Goal: Information Seeking & Learning: Learn about a topic

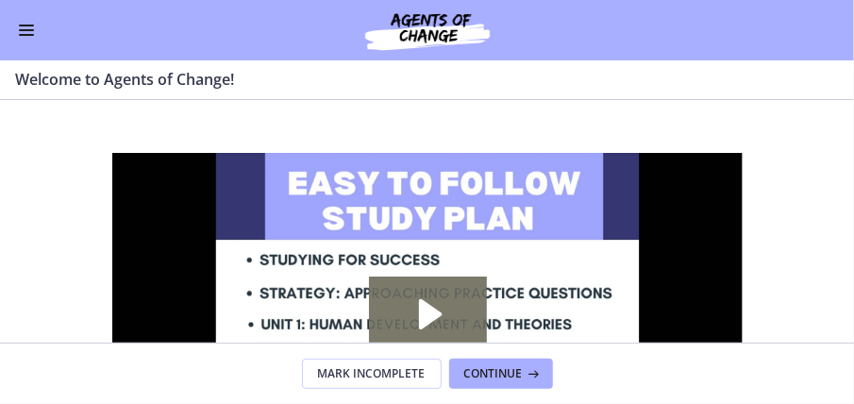
click at [19, 26] on button "Enable menu" at bounding box center [26, 30] width 23 height 23
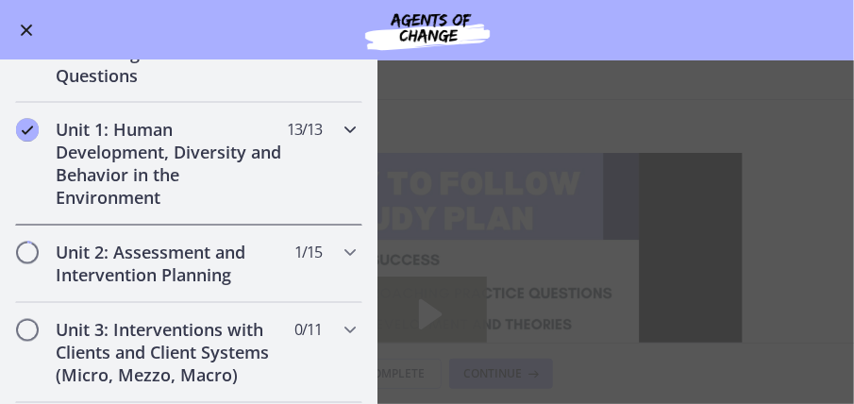
scroll to position [1219, 0]
click at [102, 256] on h2 "Unit 2: Assessment and Intervention Planning" at bounding box center [171, 263] width 230 height 45
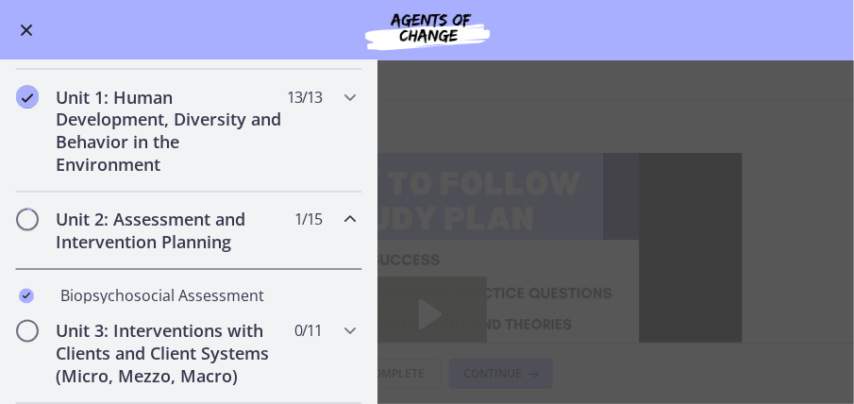
scroll to position [351, 0]
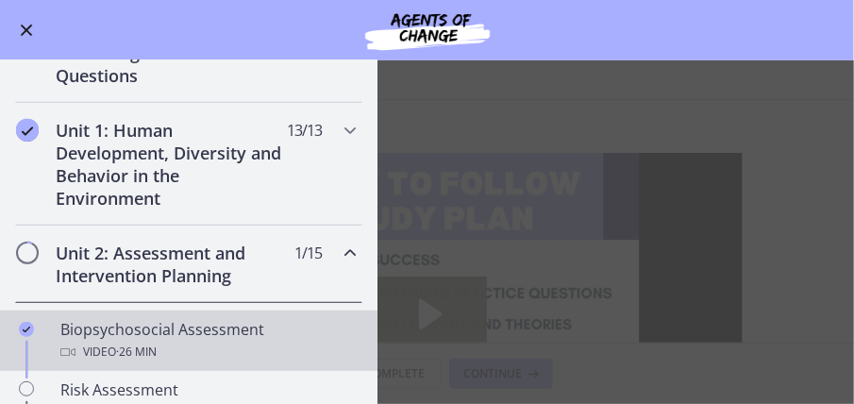
click at [104, 341] on div "Video · 26 min" at bounding box center [207, 352] width 294 height 23
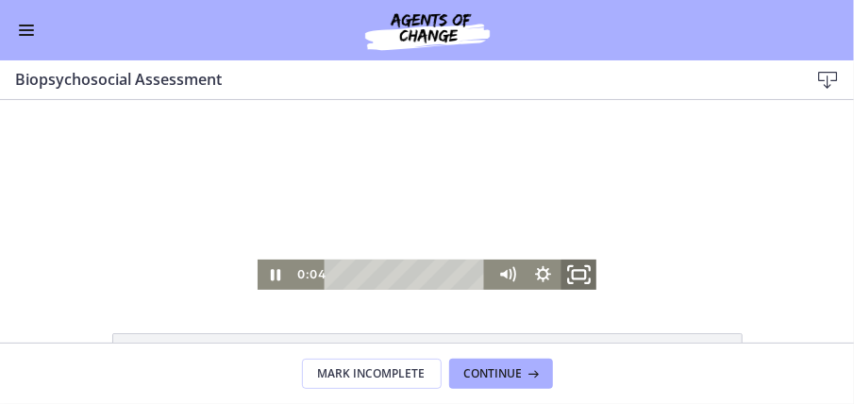
click at [573, 274] on icon "Fullscreen" at bounding box center [578, 274] width 43 height 36
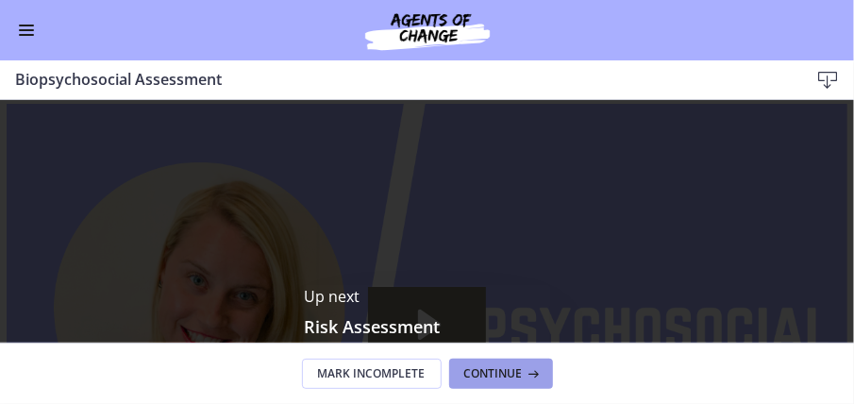
click at [506, 368] on span "Continue" at bounding box center [493, 373] width 58 height 15
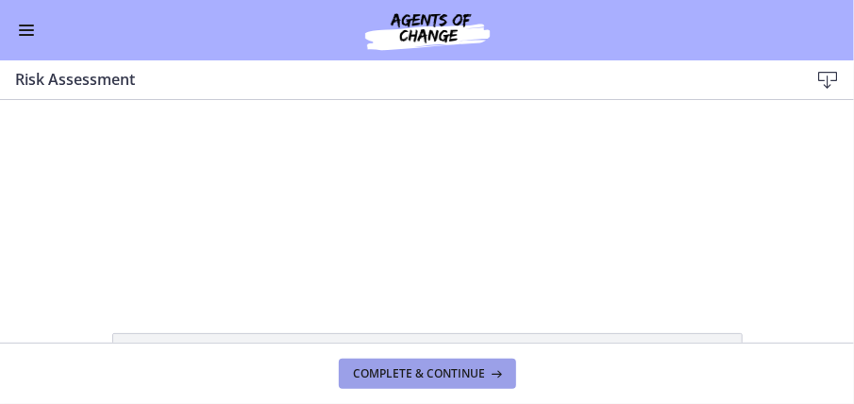
click at [409, 378] on span "Complete & continue" at bounding box center [420, 373] width 132 height 15
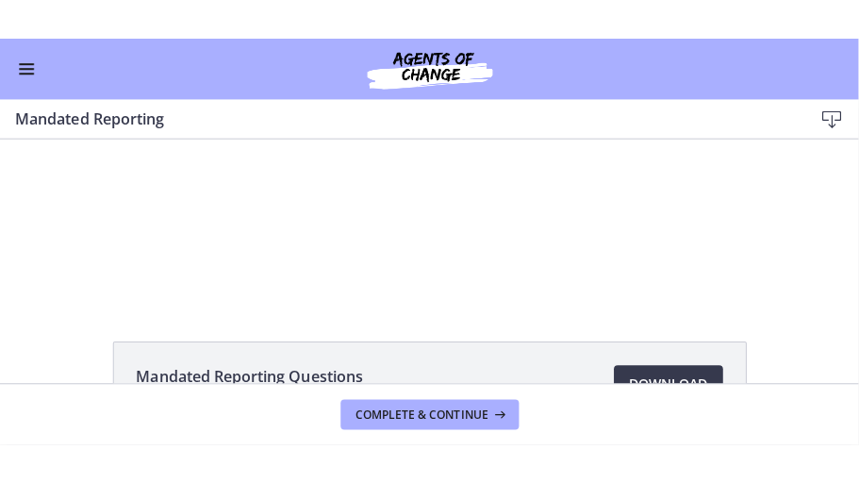
scroll to position [30, 0]
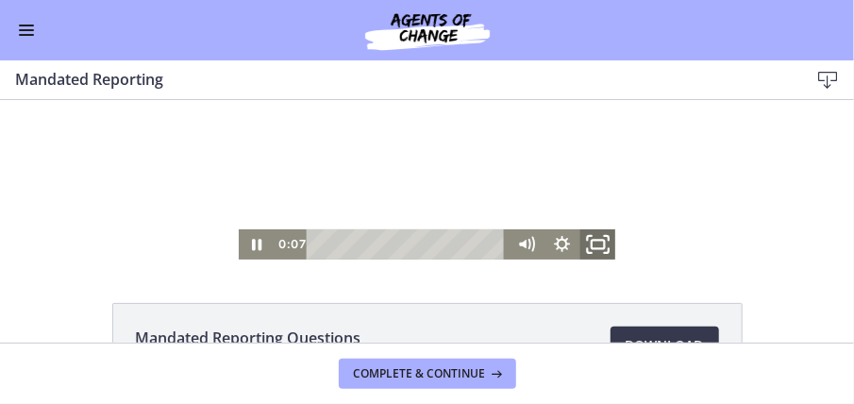
click at [598, 241] on rect "Fullscreen" at bounding box center [596, 243] width 13 height 8
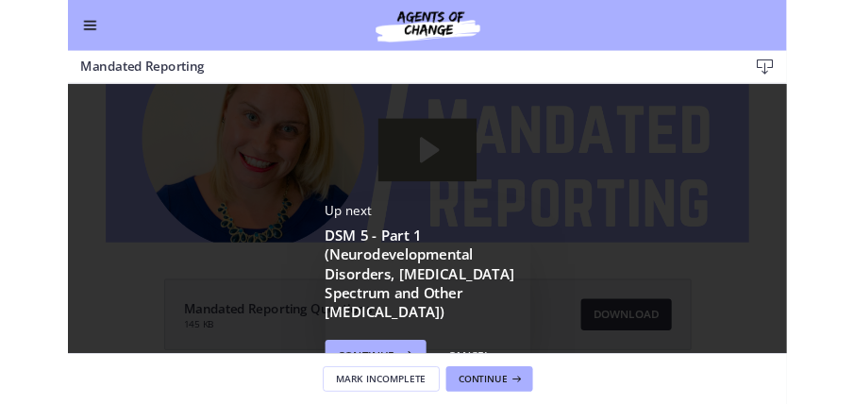
scroll to position [0, 0]
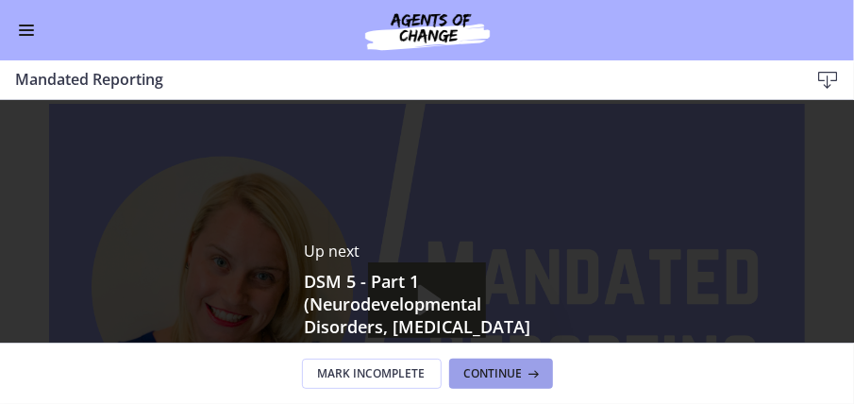
click at [511, 370] on span "Continue" at bounding box center [493, 373] width 58 height 15
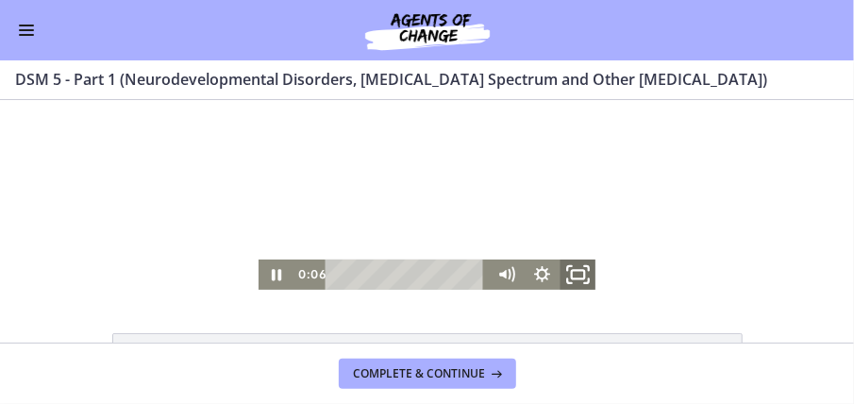
click at [573, 274] on icon "Fullscreen" at bounding box center [577, 274] width 43 height 36
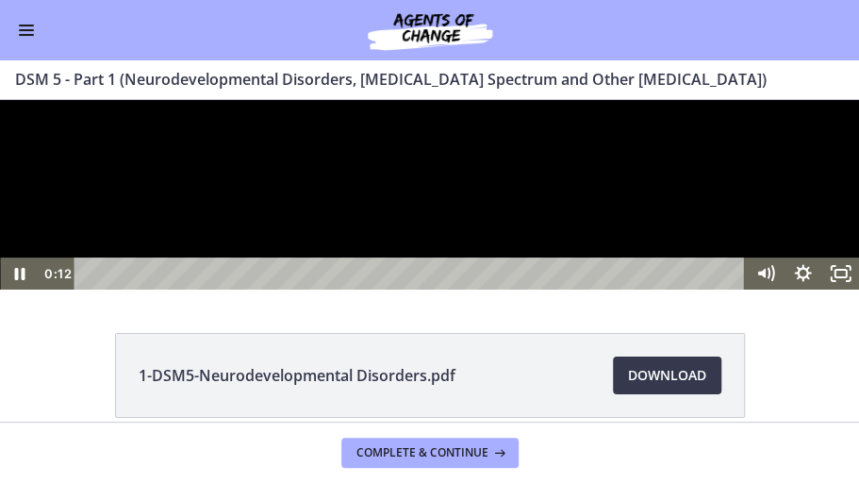
click at [461, 290] on div at bounding box center [429, 195] width 859 height 190
click at [21, 293] on icon "Pause" at bounding box center [18, 274] width 45 height 39
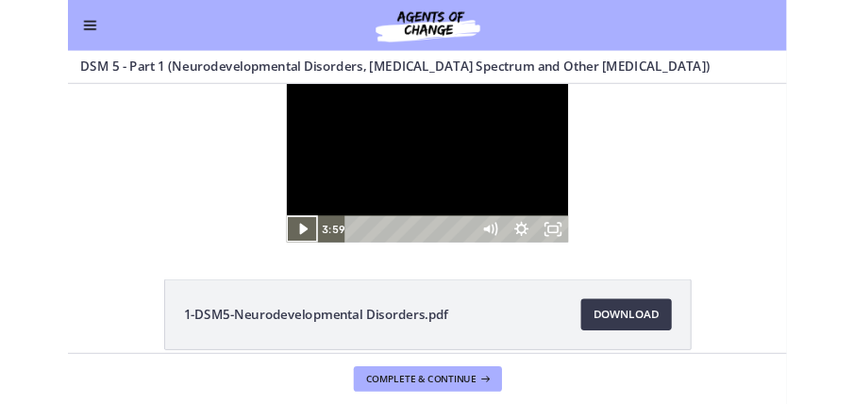
scroll to position [351, 0]
